Goal: Transaction & Acquisition: Purchase product/service

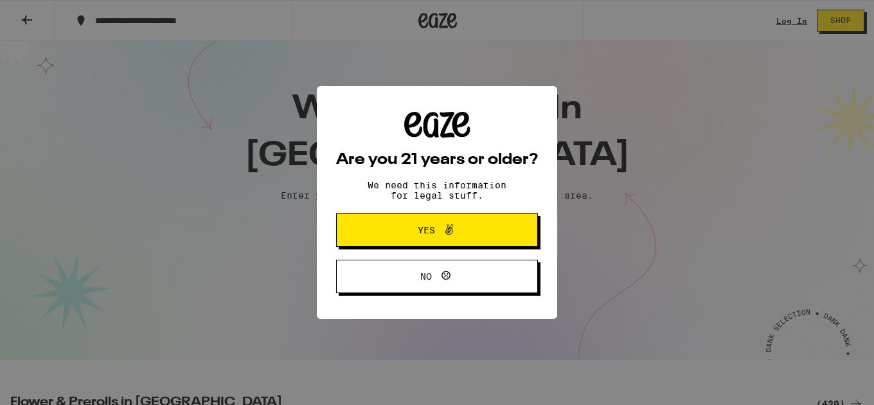
click at [387, 236] on button "Yes" at bounding box center [437, 229] width 202 height 33
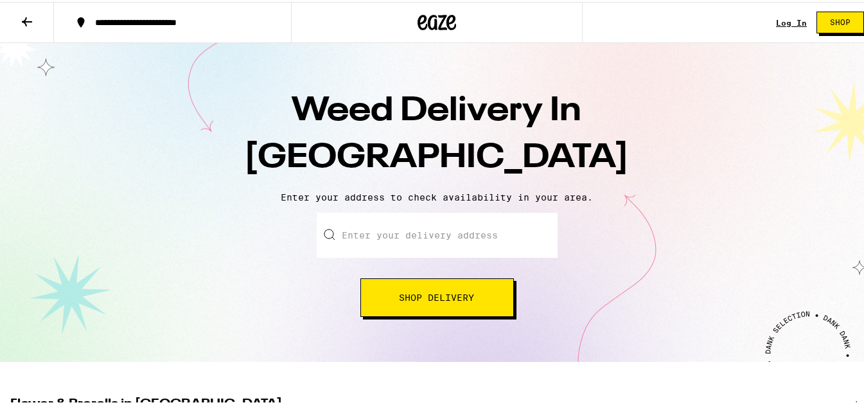
click at [832, 17] on span "Shop" at bounding box center [840, 21] width 21 height 8
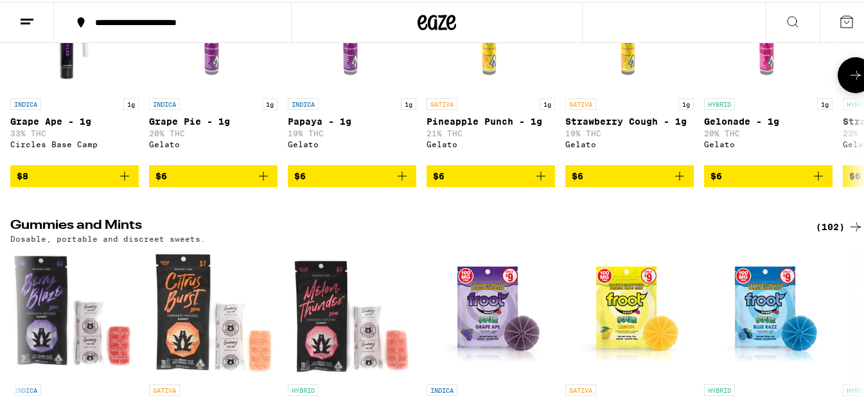
scroll to position [2970, 0]
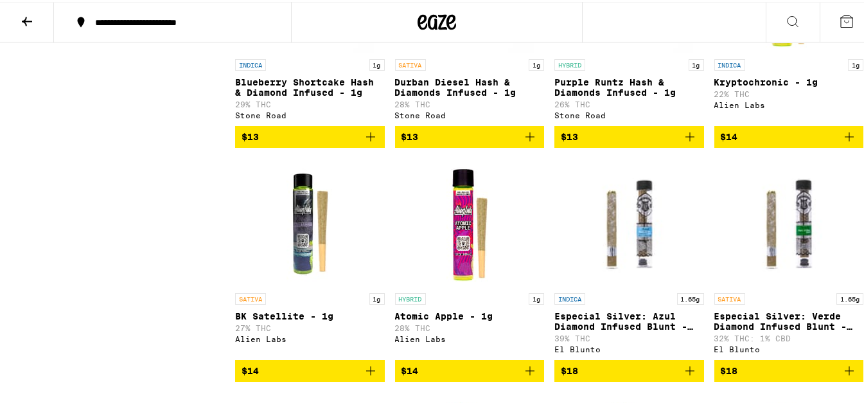
scroll to position [2323, 0]
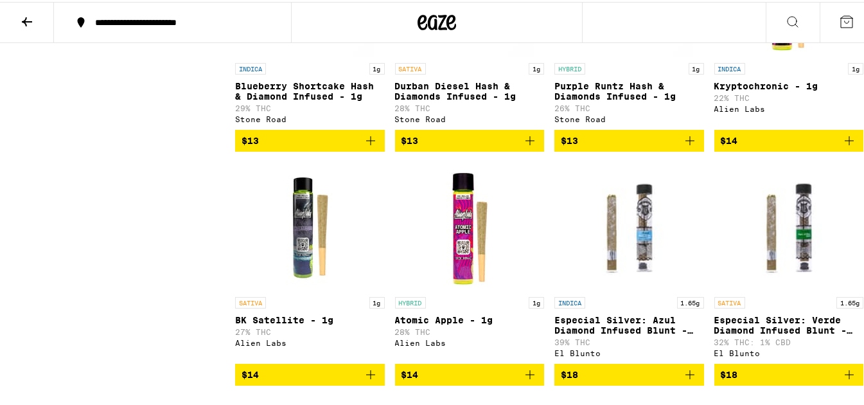
click at [18, 17] on button at bounding box center [27, 21] width 54 height 40
